Goal: Task Accomplishment & Management: Complete application form

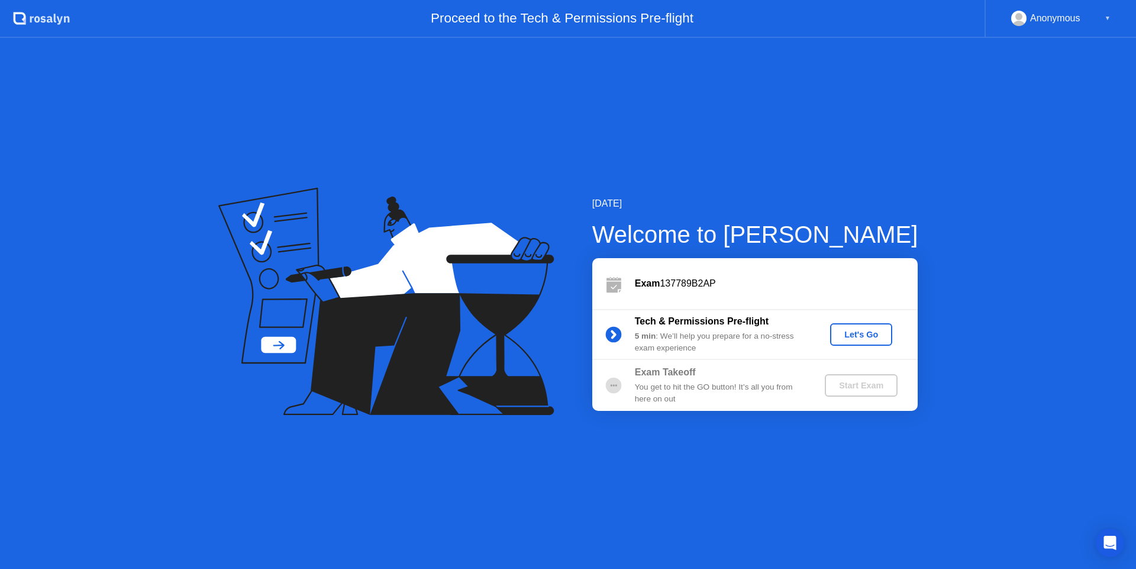
click at [870, 331] on div "Let's Go" at bounding box center [861, 334] width 53 height 9
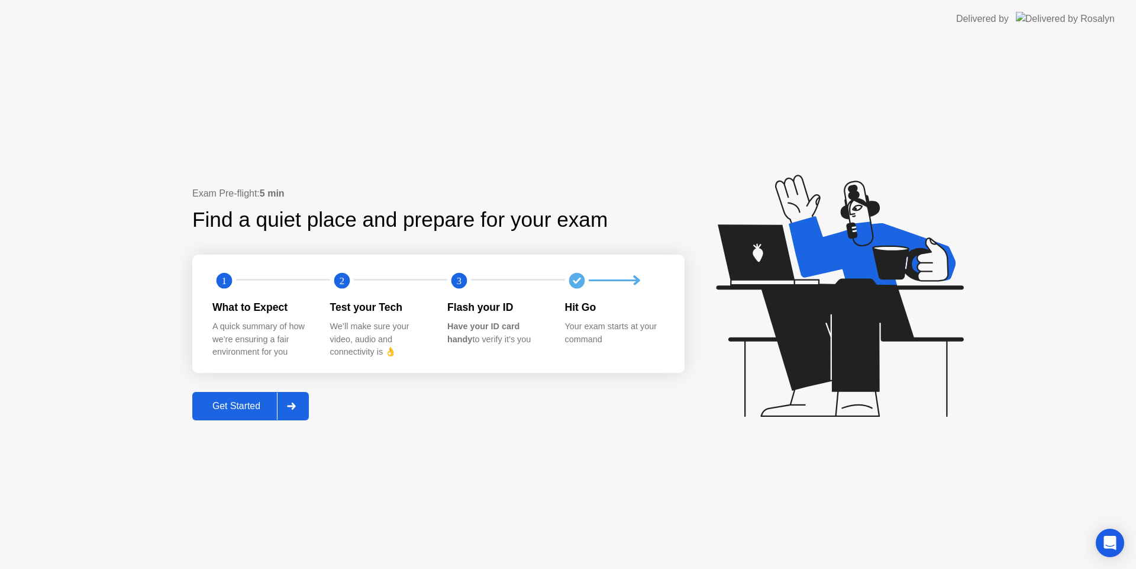
click at [243, 416] on button "Get Started" at bounding box center [250, 406] width 117 height 28
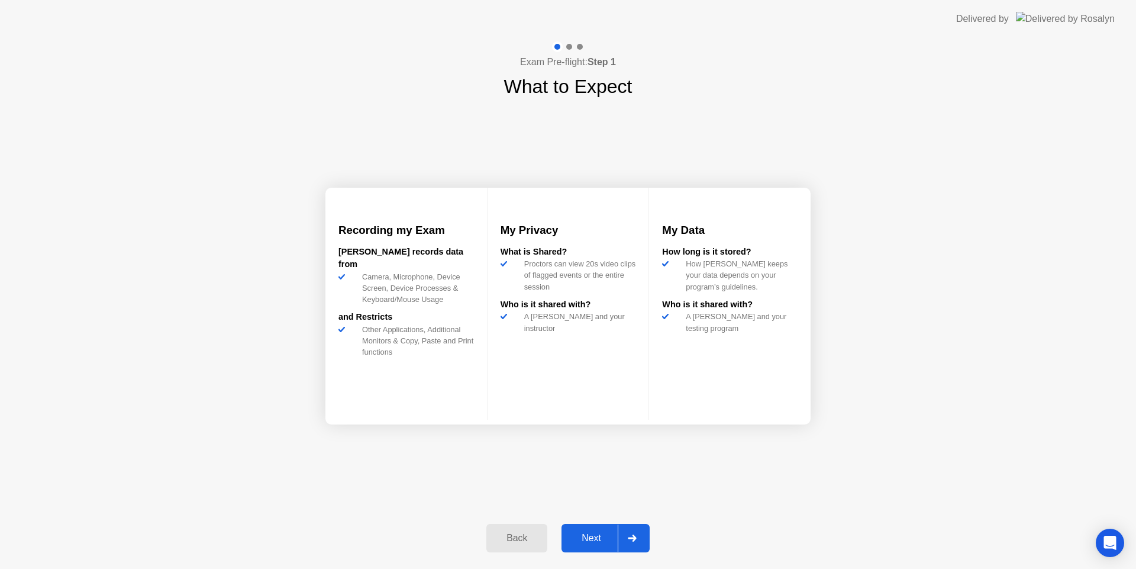
click at [602, 538] on div "Next" at bounding box center [591, 538] width 53 height 11
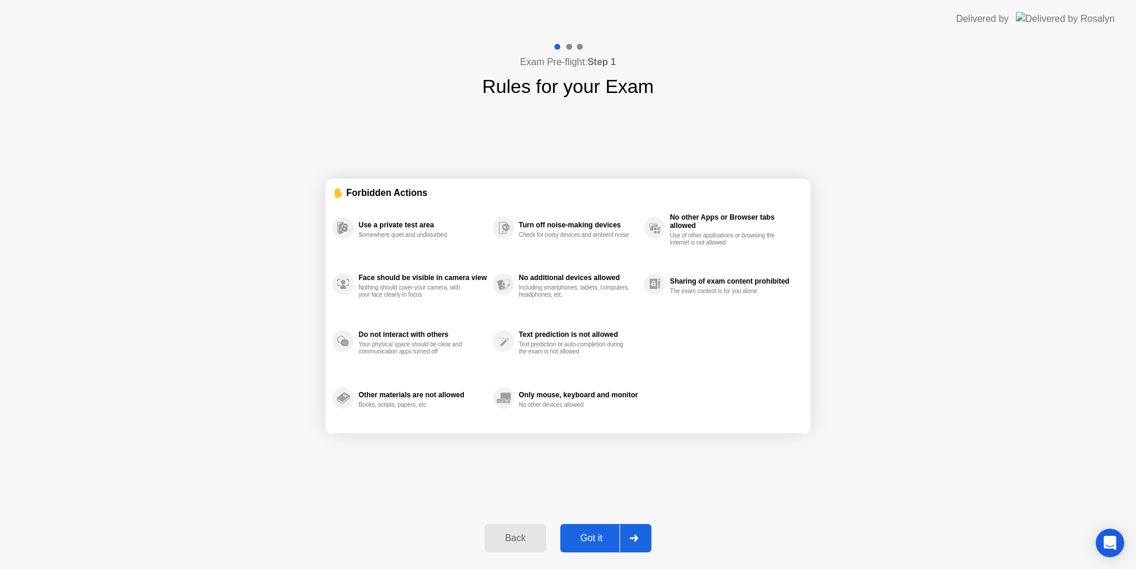
click at [601, 537] on div "Got it" at bounding box center [592, 538] width 56 height 11
select select "**********"
select select "*******"
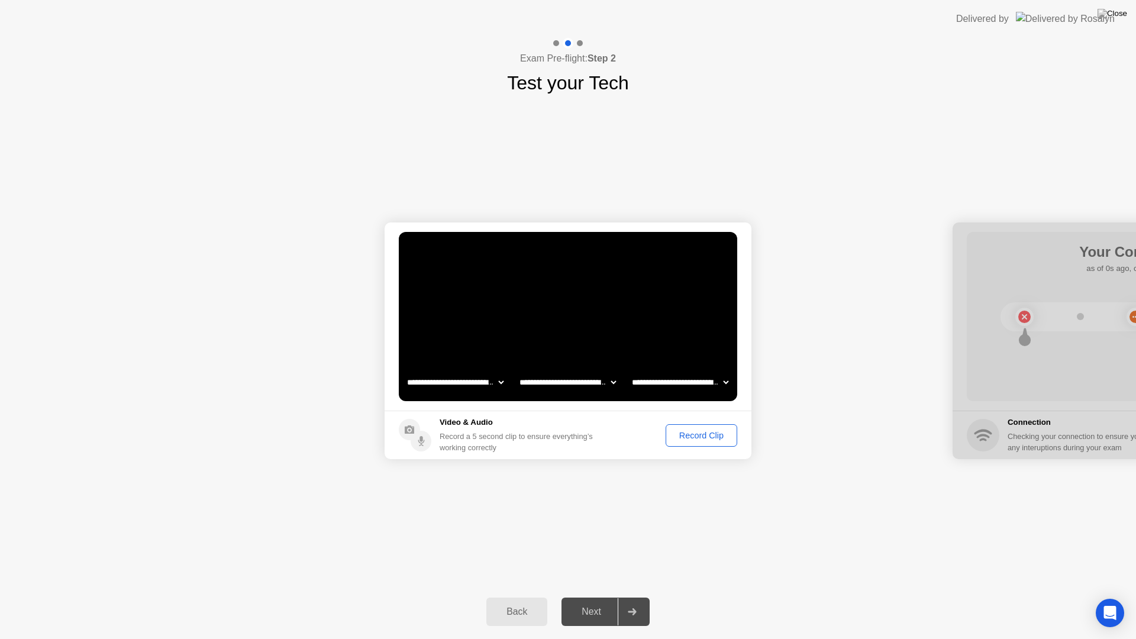
click at [700, 434] on div "Record Clip" at bounding box center [701, 435] width 63 height 9
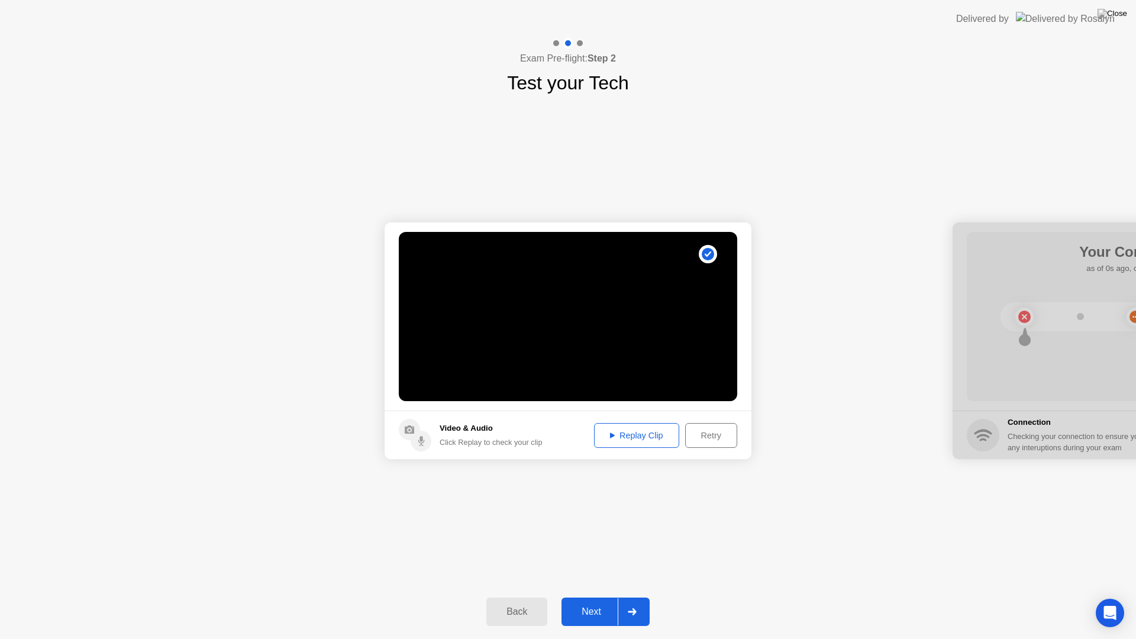
click at [647, 439] on div "Replay Clip" at bounding box center [636, 435] width 77 height 9
click at [585, 568] on div "Next" at bounding box center [591, 612] width 53 height 11
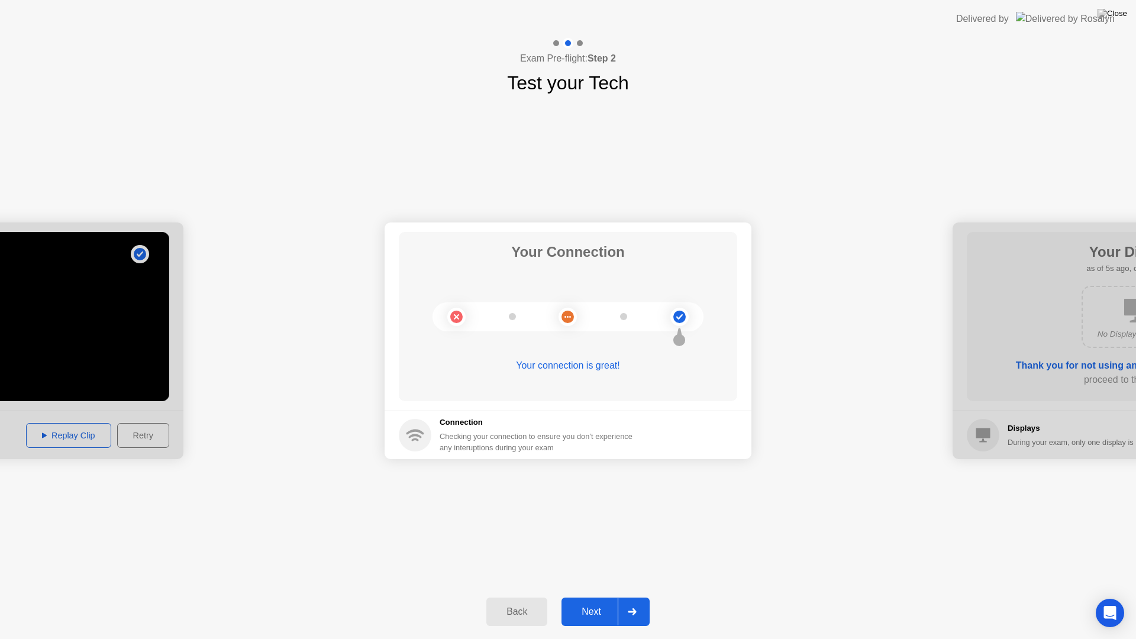
click at [592, 568] on div "Next" at bounding box center [591, 612] width 53 height 11
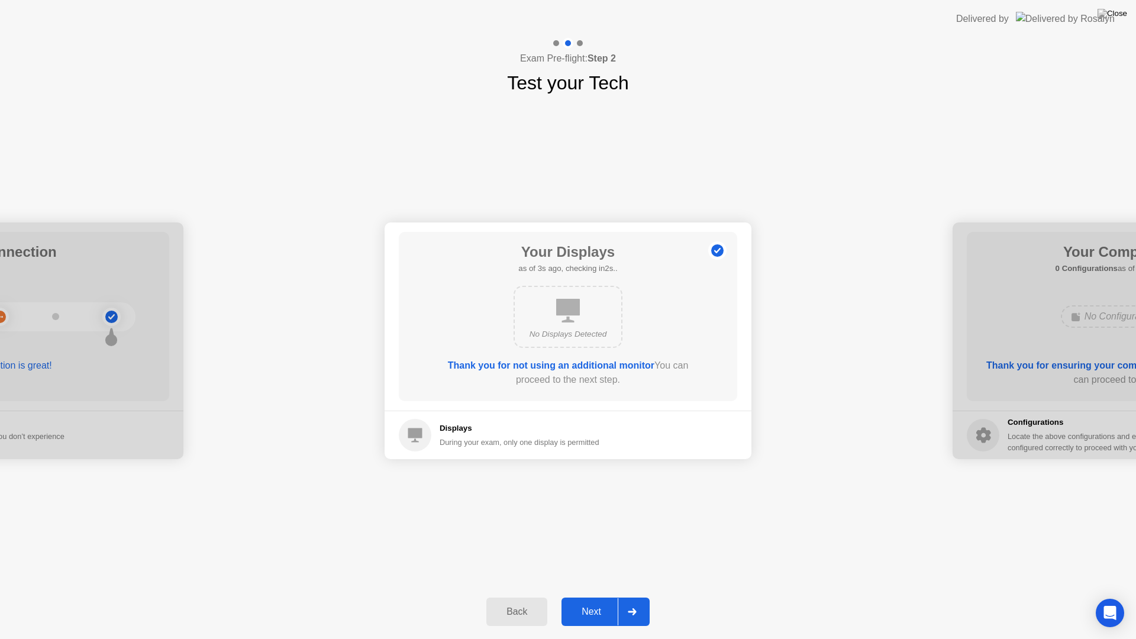
click at [592, 568] on div "Next" at bounding box center [591, 612] width 53 height 11
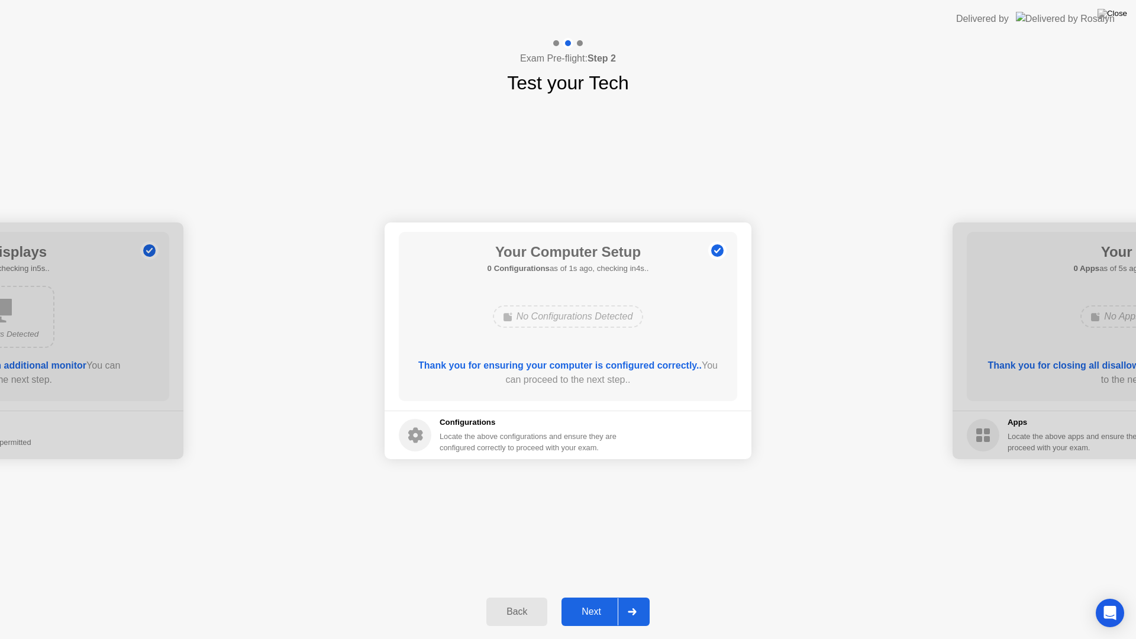
click at [592, 568] on div "Next" at bounding box center [591, 612] width 53 height 11
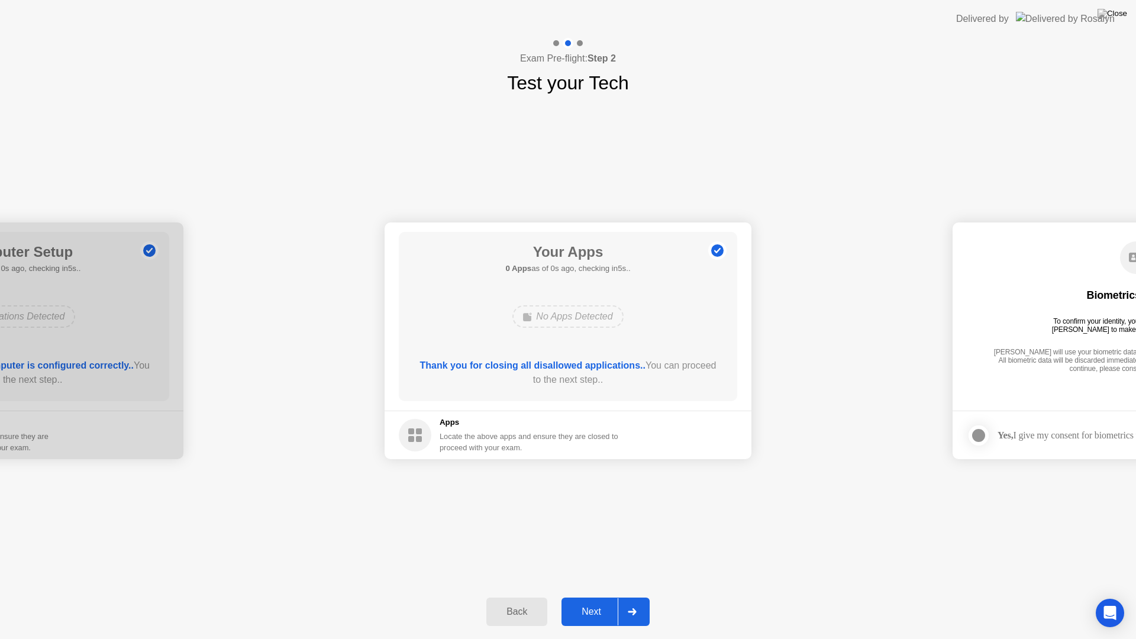
click at [592, 568] on div "Next" at bounding box center [591, 612] width 53 height 11
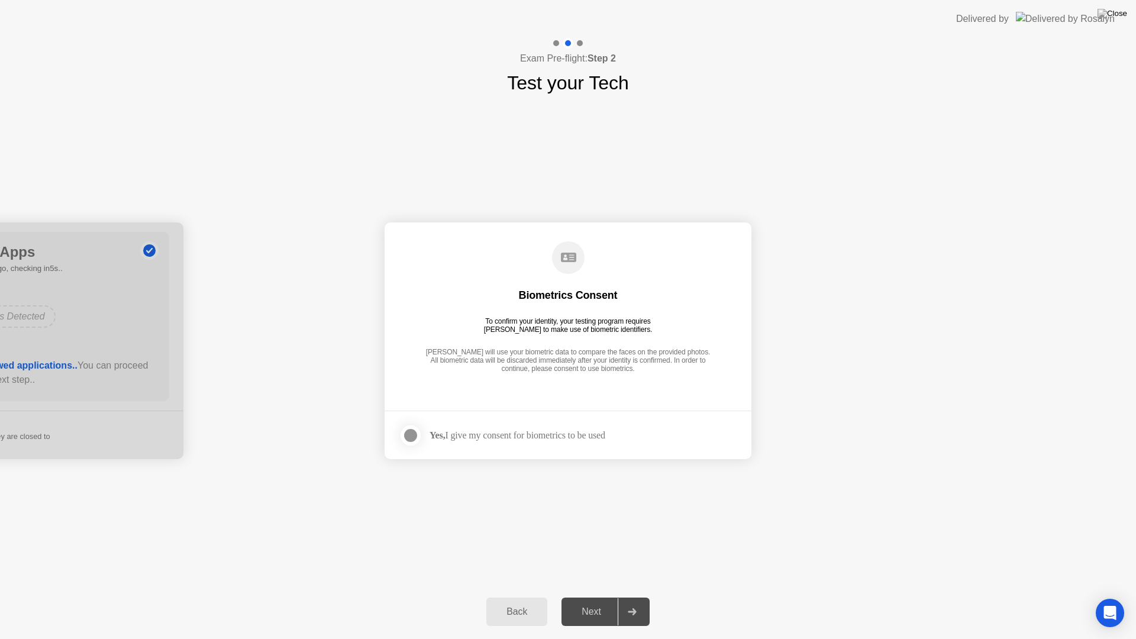
click at [405, 437] on div at bounding box center [411, 436] width 14 height 14
click at [603, 568] on div "Next" at bounding box center [591, 612] width 53 height 11
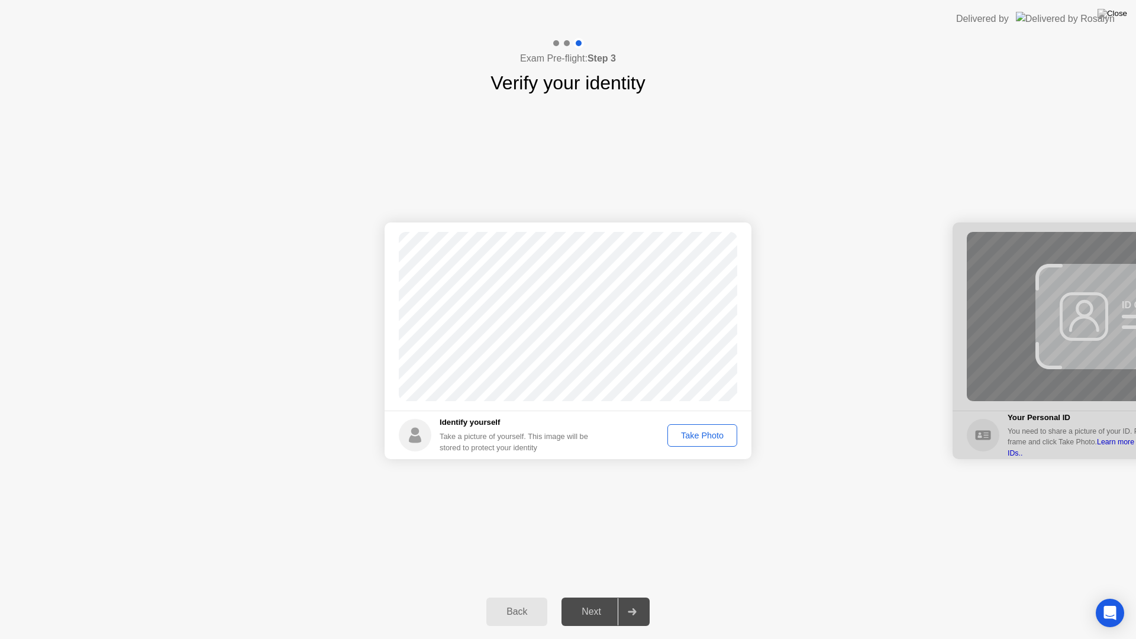
click at [706, 436] on div "Take Photo" at bounding box center [703, 435] width 62 height 9
click at [598, 568] on button "Next" at bounding box center [606, 612] width 88 height 28
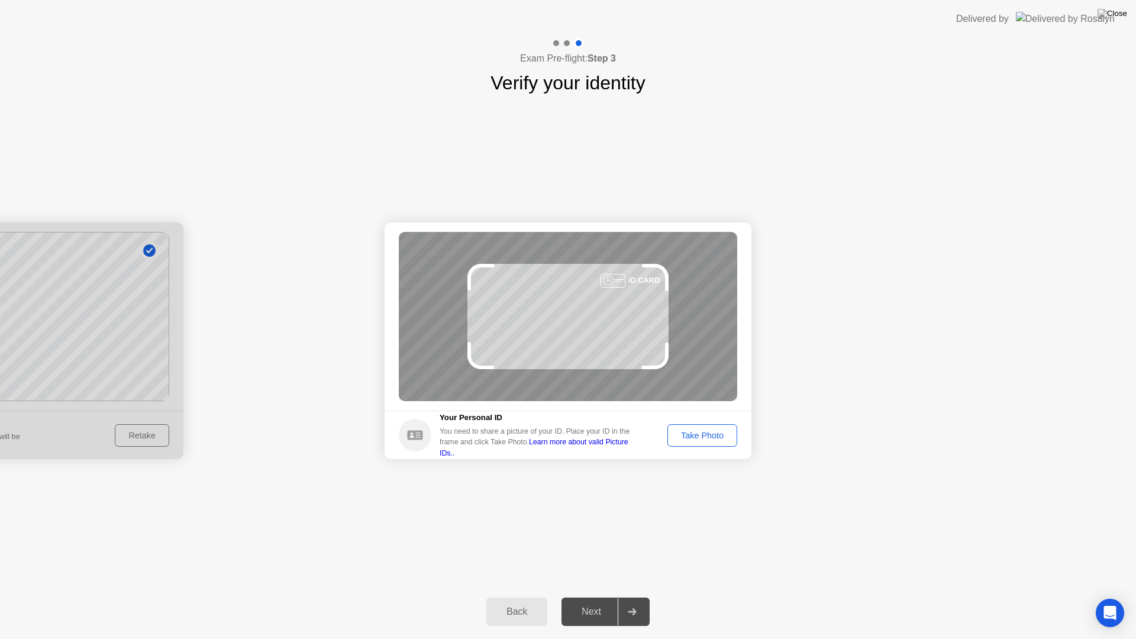
click at [708, 433] on div "Take Photo" at bounding box center [703, 435] width 62 height 9
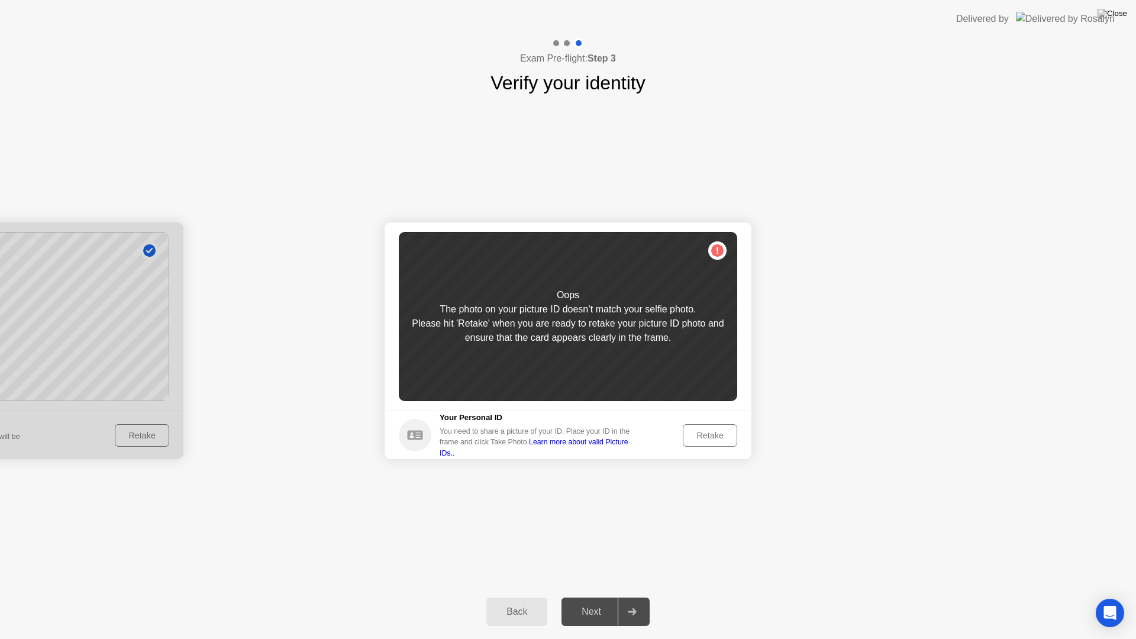
click at [695, 434] on div "Retake" at bounding box center [710, 435] width 46 height 9
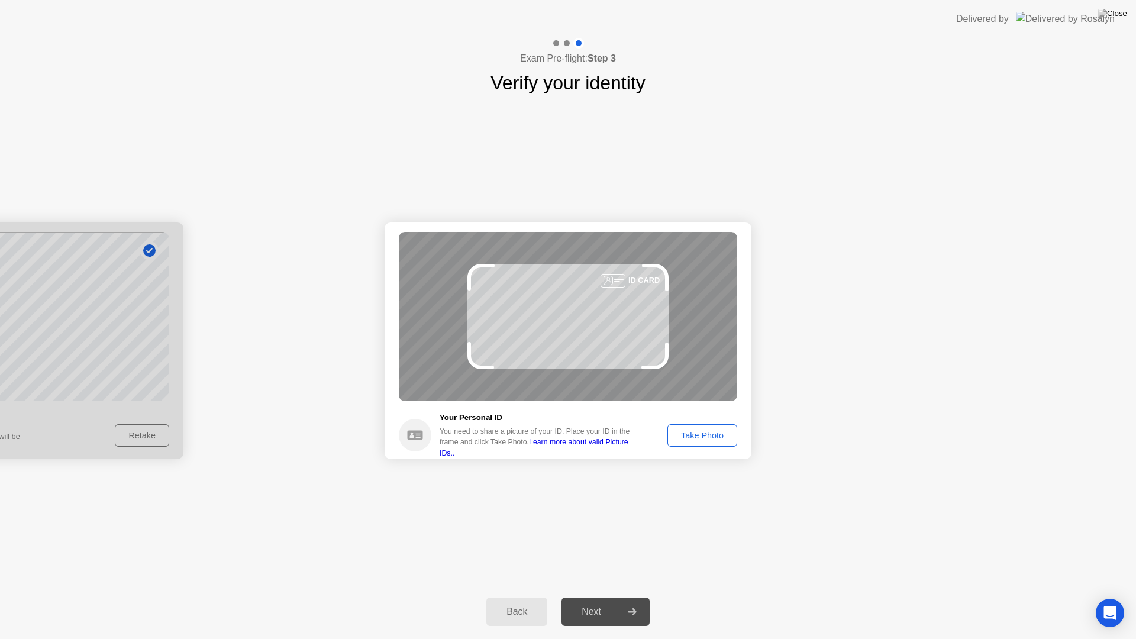
click at [718, 433] on div "Take Photo" at bounding box center [703, 435] width 62 height 9
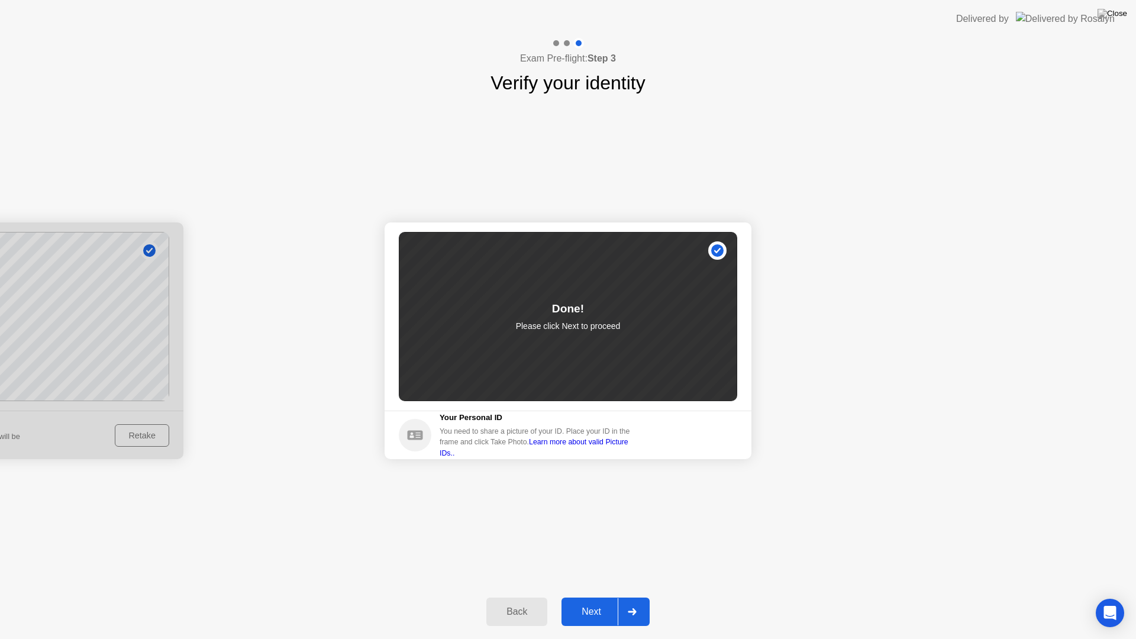
click at [587, 568] on div "Next" at bounding box center [591, 612] width 53 height 11
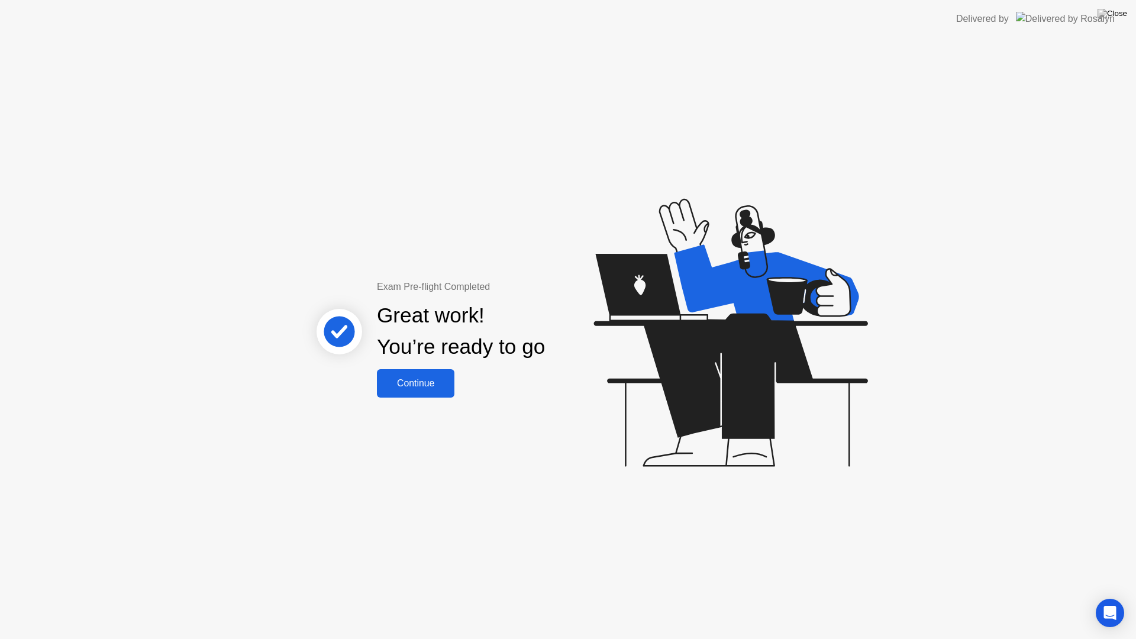
click at [412, 389] on div "Continue" at bounding box center [416, 383] width 70 height 11
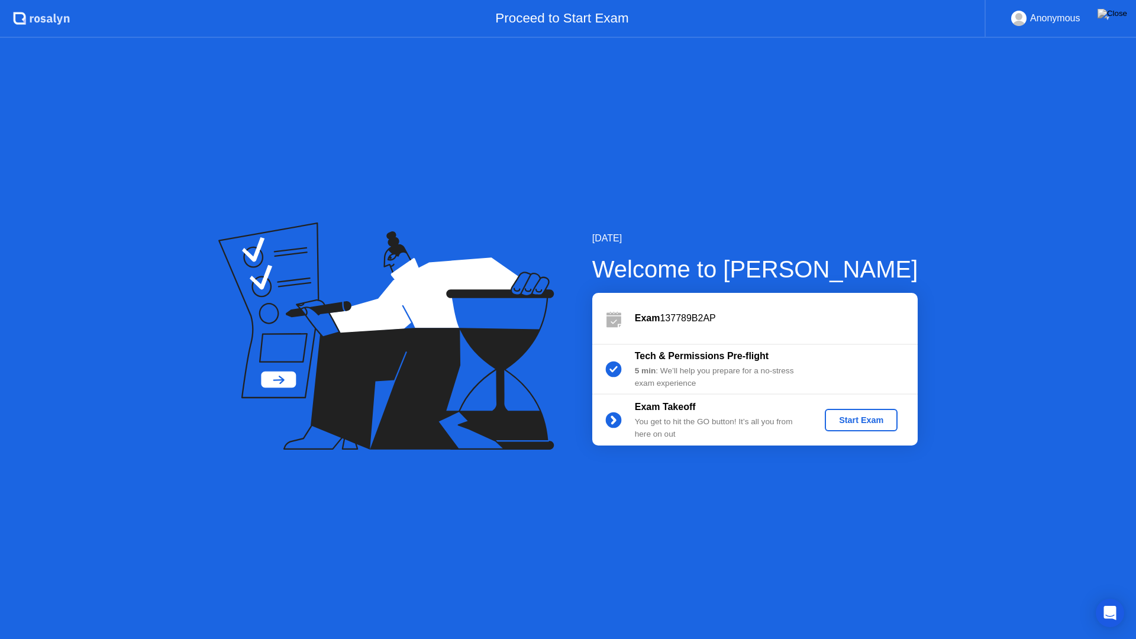
click at [870, 425] on div "Start Exam" at bounding box center [861, 420] width 63 height 9
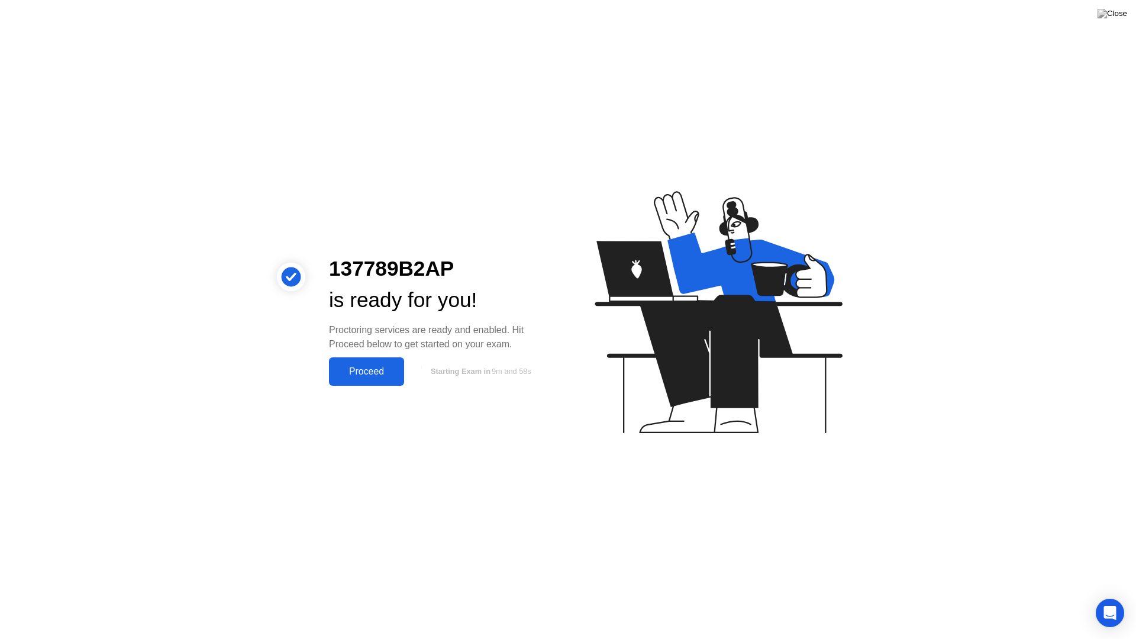
click at [354, 370] on div "Proceed" at bounding box center [367, 371] width 68 height 11
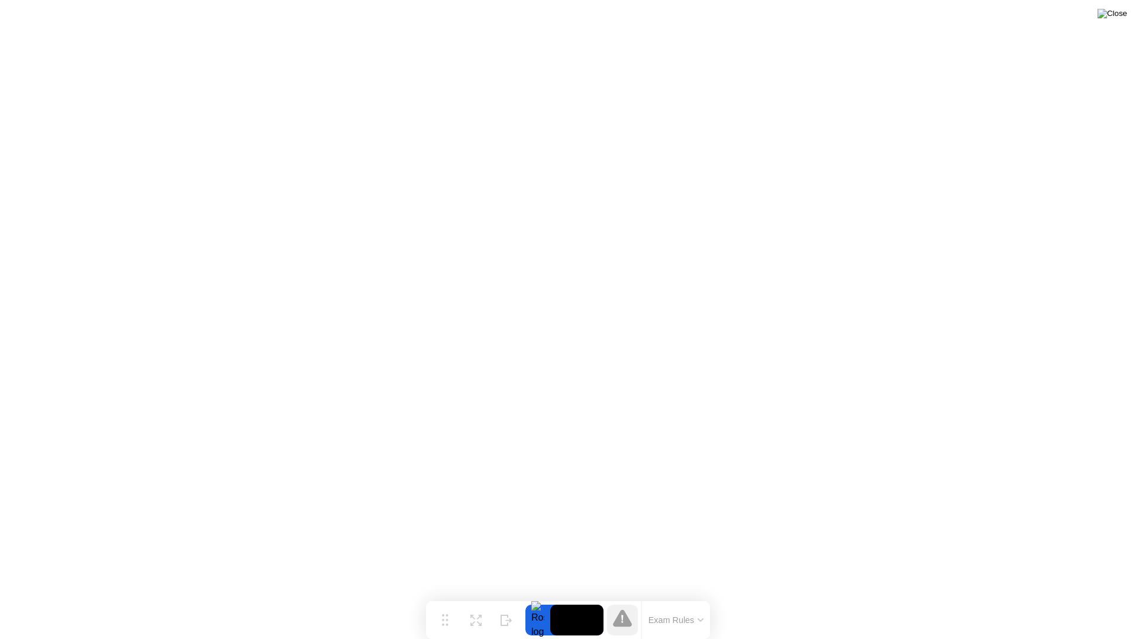
click at [1122, 15] on img at bounding box center [1113, 13] width 30 height 9
